Goal: Task Accomplishment & Management: Use online tool/utility

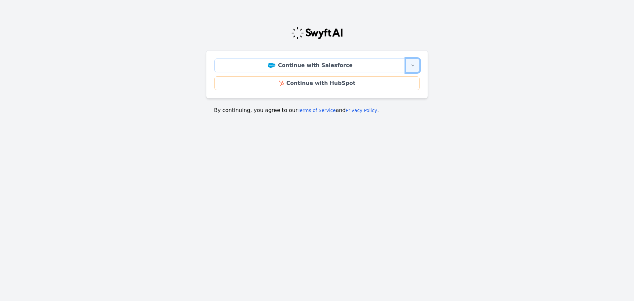
click at [413, 63] on icon "button" at bounding box center [412, 65] width 5 height 5
click at [396, 81] on link "Continue with Salesforce Sandbox" at bounding box center [372, 84] width 94 height 21
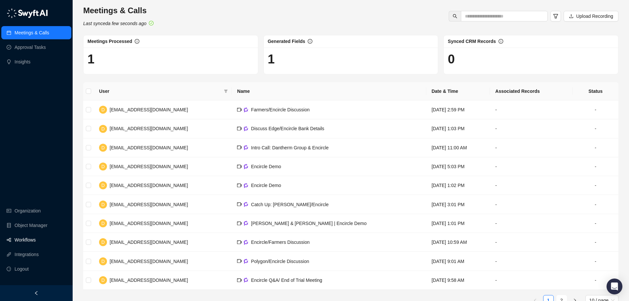
click at [31, 238] on link "Workflows" at bounding box center [25, 239] width 21 height 13
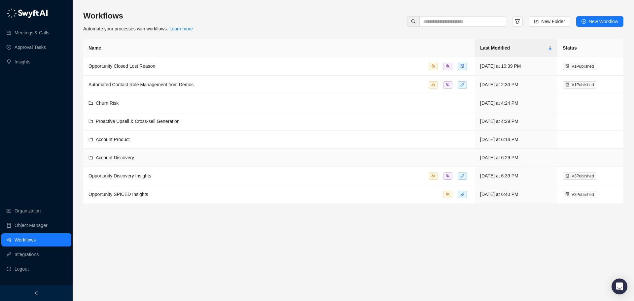
click at [247, 160] on div "Account Discovery" at bounding box center [279, 157] width 381 height 7
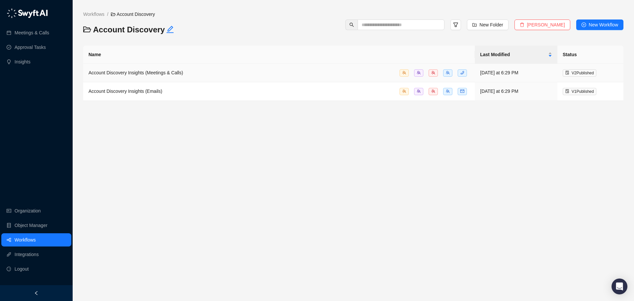
click at [262, 79] on td "Account Discovery Insights (Meetings & Calls)" at bounding box center [279, 73] width 392 height 19
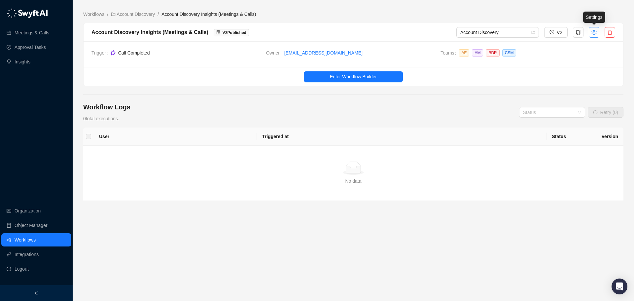
click at [594, 33] on icon "setting" at bounding box center [594, 31] width 5 height 5
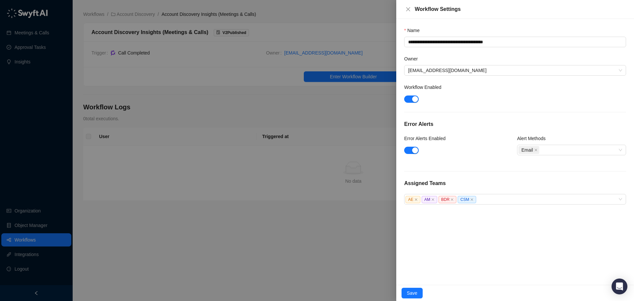
click at [312, 111] on div at bounding box center [317, 150] width 634 height 301
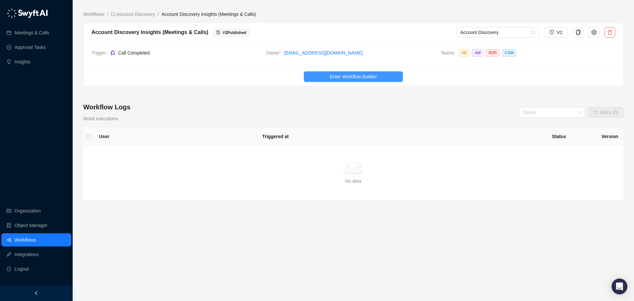
click at [362, 79] on span "Enter Workflow Builder" at bounding box center [353, 76] width 47 height 7
click at [595, 31] on icon "setting" at bounding box center [594, 31] width 5 height 5
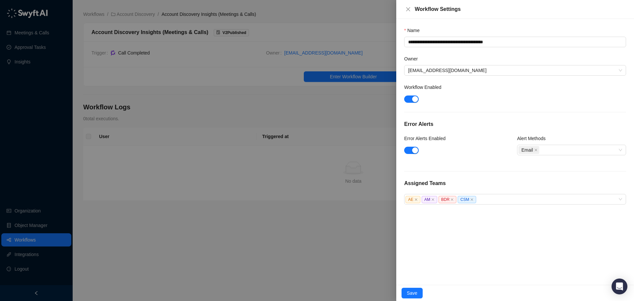
click at [569, 272] on div "**********" at bounding box center [515, 152] width 238 height 266
click at [365, 253] on div at bounding box center [317, 150] width 634 height 301
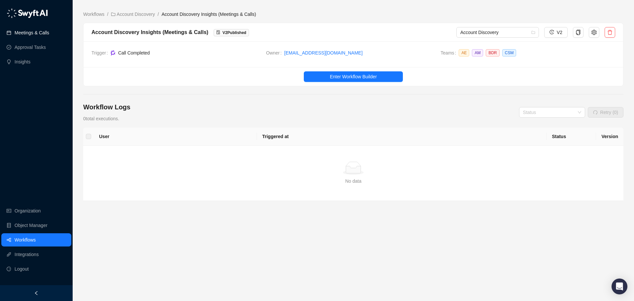
click at [40, 33] on link "Meetings & Calls" at bounding box center [32, 32] width 35 height 13
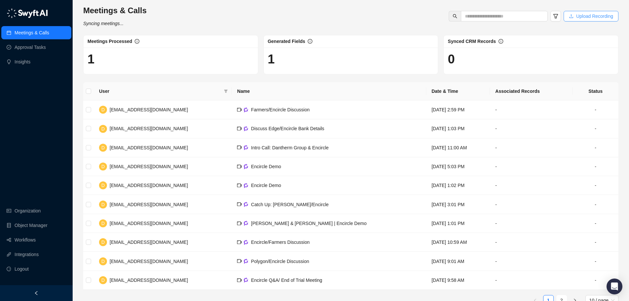
click at [582, 17] on span "Upload Recording" at bounding box center [595, 16] width 37 height 7
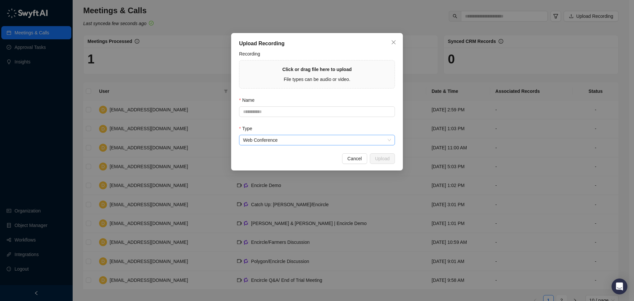
click at [277, 140] on span "Web Conference" at bounding box center [317, 140] width 148 height 10
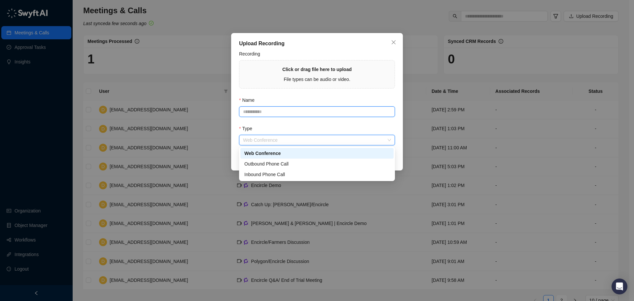
click at [278, 113] on input "Name" at bounding box center [317, 111] width 156 height 11
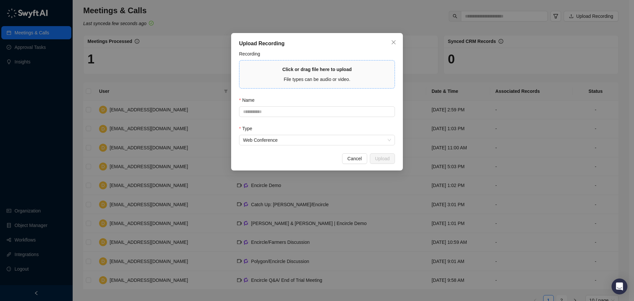
click at [304, 67] on strong "Click or drag file here to upload" at bounding box center [316, 69] width 69 height 5
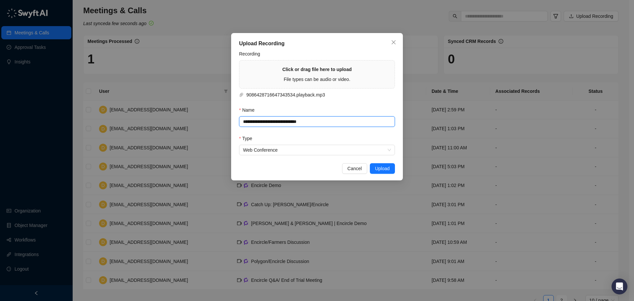
drag, startPoint x: 329, startPoint y: 124, endPoint x: 231, endPoint y: 121, distance: 97.5
click at [231, 121] on div "**********" at bounding box center [317, 106] width 172 height 147
paste input "*******"
type input "**********"
click at [381, 169] on span "Upload" at bounding box center [382, 168] width 15 height 7
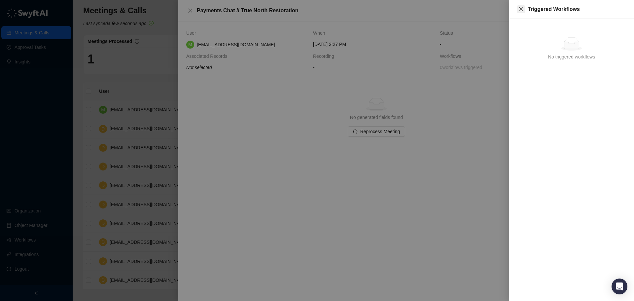
click at [522, 8] on icon "close" at bounding box center [521, 9] width 5 height 5
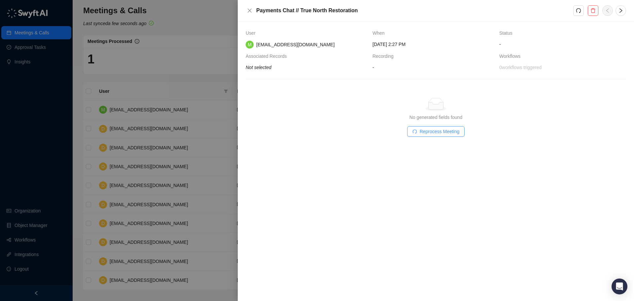
click at [450, 132] on span "Reprocess Meeting" at bounding box center [440, 131] width 40 height 7
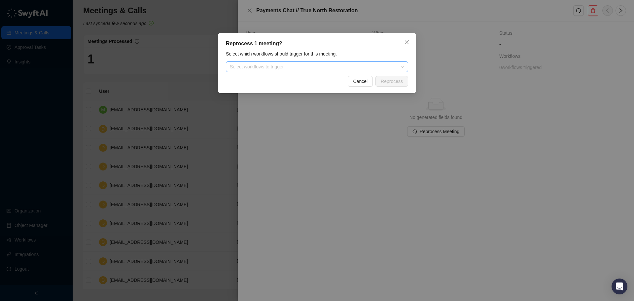
click at [326, 69] on div at bounding box center [313, 66] width 173 height 5
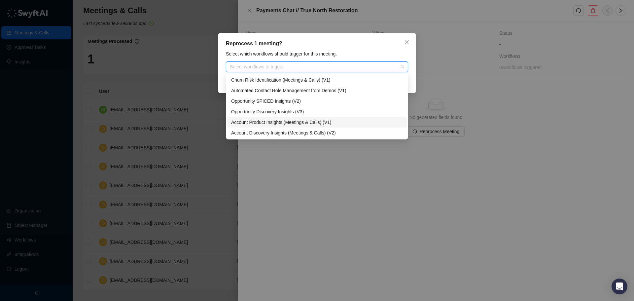
click at [299, 121] on div "Account Product Insights (Meetings & Calls) (V1)" at bounding box center [317, 122] width 172 height 7
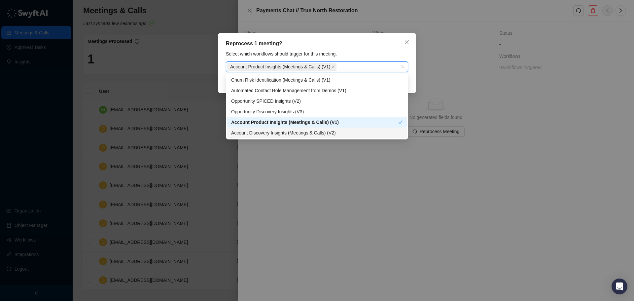
click at [324, 132] on div "Account Discovery Insights (Meetings & Calls) (V2)" at bounding box center [317, 132] width 172 height 7
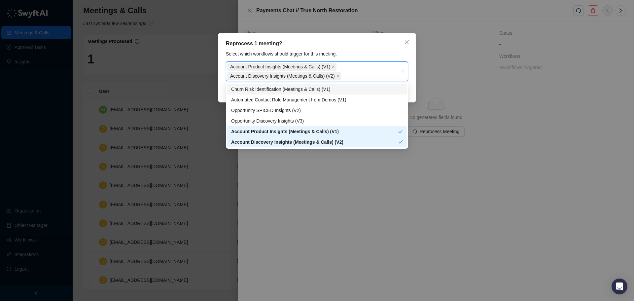
click at [379, 55] on div "Select which workflows should trigger for this meeting." at bounding box center [317, 53] width 186 height 7
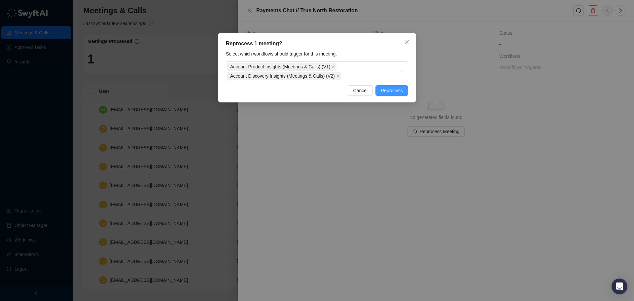
click at [395, 93] on span "Reprocess" at bounding box center [392, 90] width 22 height 7
